Goal: Find contact information: Find contact information

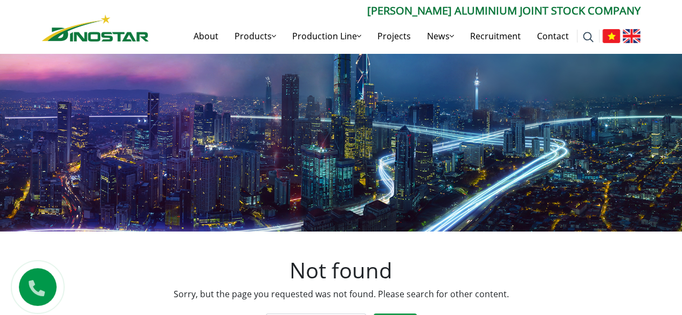
click at [634, 37] on img at bounding box center [631, 36] width 18 height 14
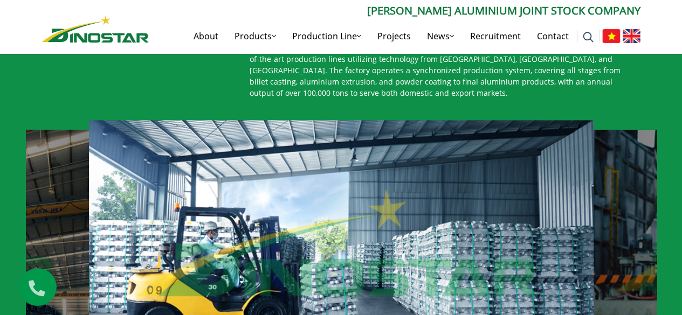
scroll to position [754, 0]
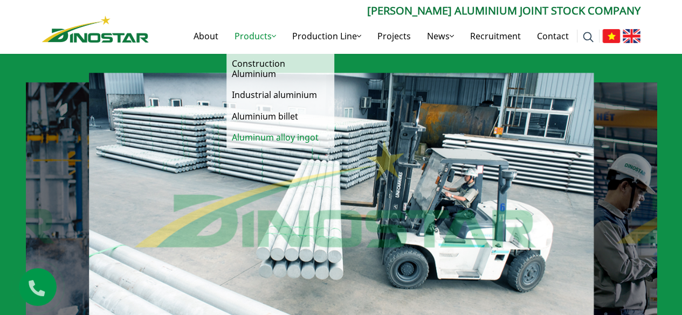
click at [255, 138] on link "Aluminum alloy ingot" at bounding box center [280, 137] width 108 height 21
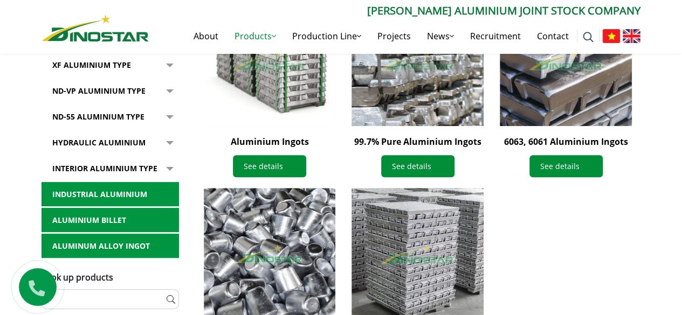
scroll to position [323, 0]
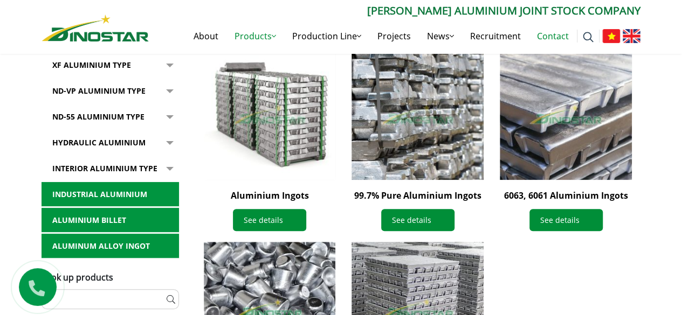
click at [552, 34] on link "Contact" at bounding box center [553, 36] width 48 height 34
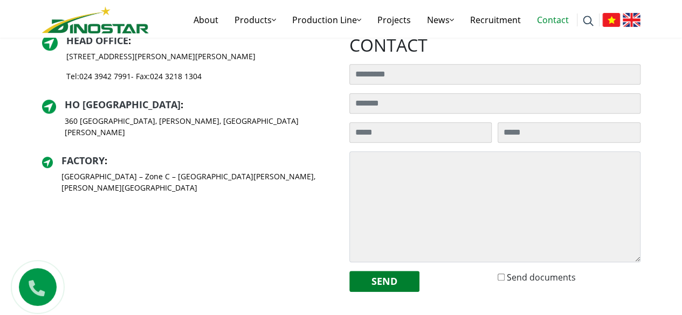
scroll to position [269, 0]
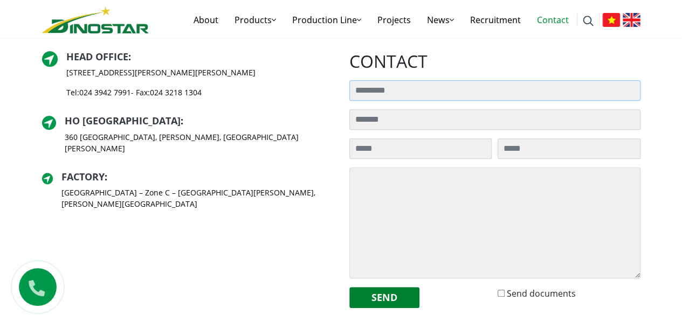
click at [359, 87] on input "Search for:" at bounding box center [494, 90] width 291 height 20
type input "**********"
click at [364, 147] on input "Search for:" at bounding box center [420, 148] width 143 height 20
type input "**********"
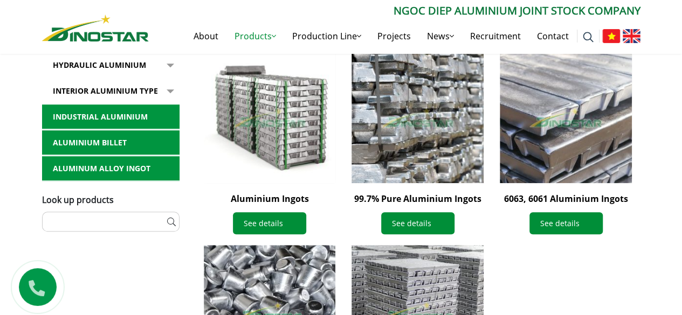
scroll to position [323, 0]
